Goal: Task Accomplishment & Management: Use online tool/utility

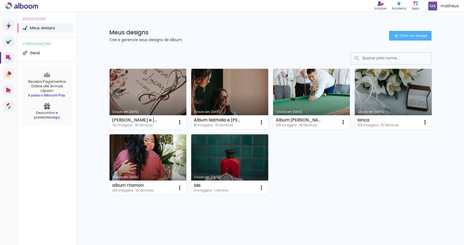
click at [171, 100] on link "Criado em [DATE]" at bounding box center [148, 99] width 77 height 61
